Goal: Register for event/course

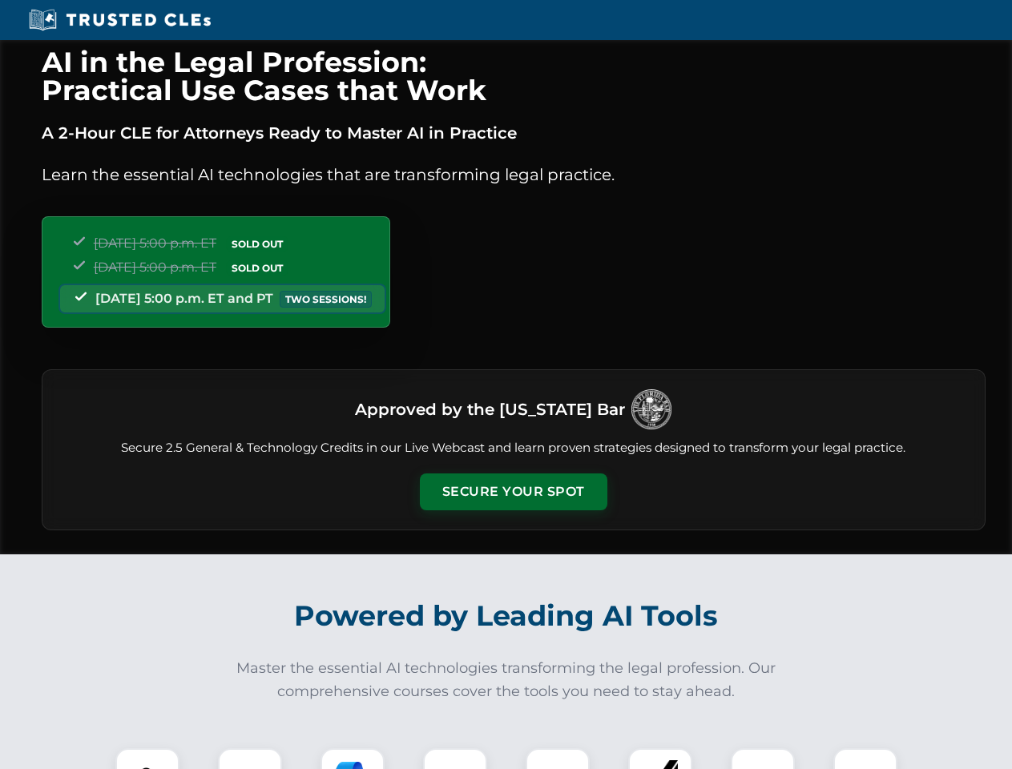
click at [513, 492] on button "Secure Your Spot" at bounding box center [514, 492] width 188 height 37
click at [147, 759] on img at bounding box center [147, 780] width 46 height 46
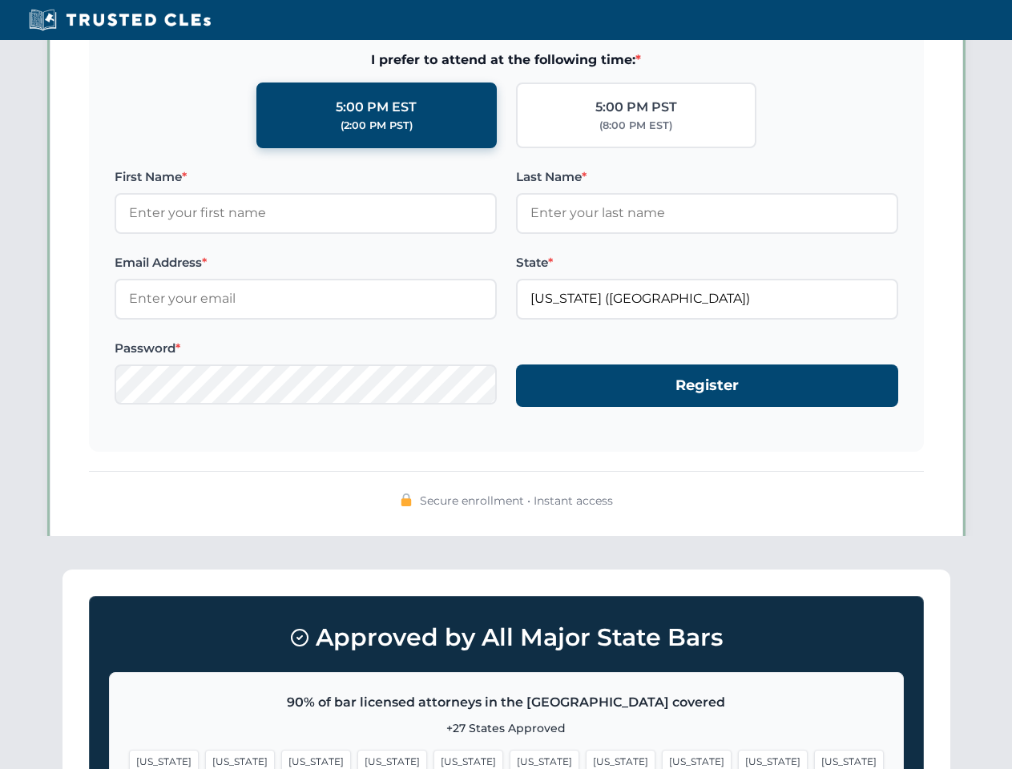
click at [586, 759] on span "[US_STATE]" at bounding box center [621, 761] width 70 height 23
click at [738, 759] on span "[US_STATE]" at bounding box center [773, 761] width 70 height 23
